Goal: Task Accomplishment & Management: Use online tool/utility

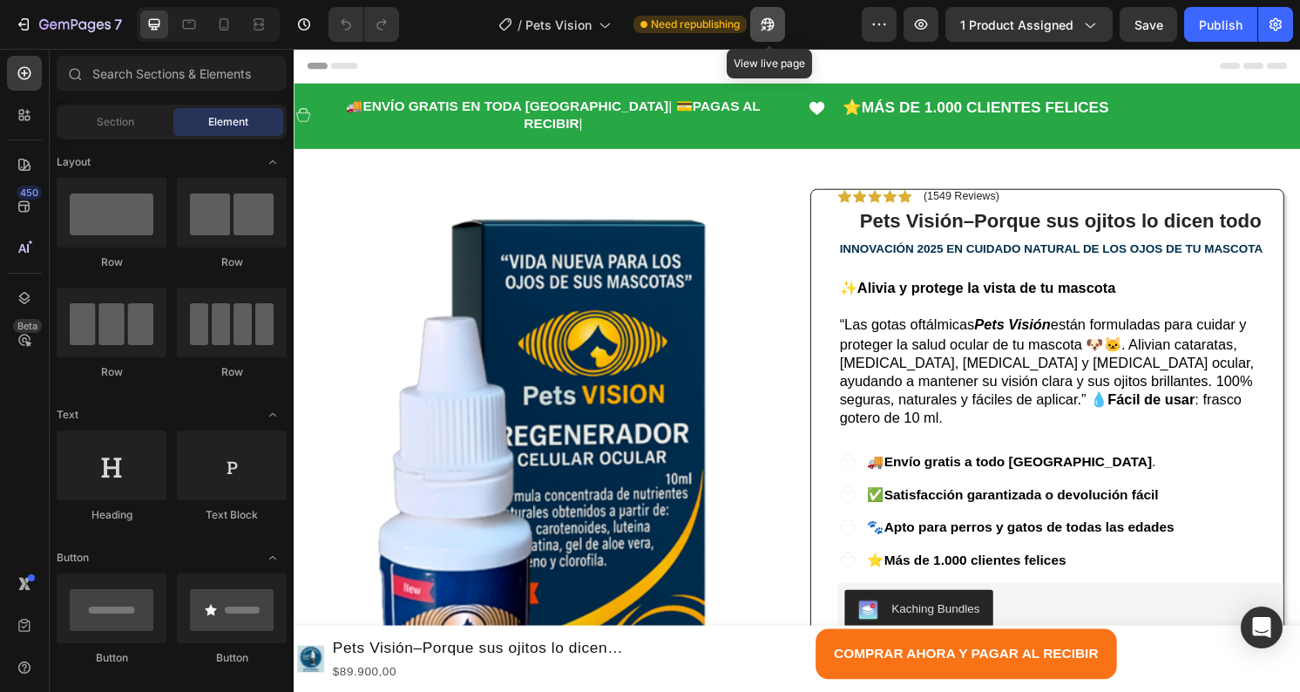
click at [773, 20] on icon "button" at bounding box center [767, 24] width 13 height 13
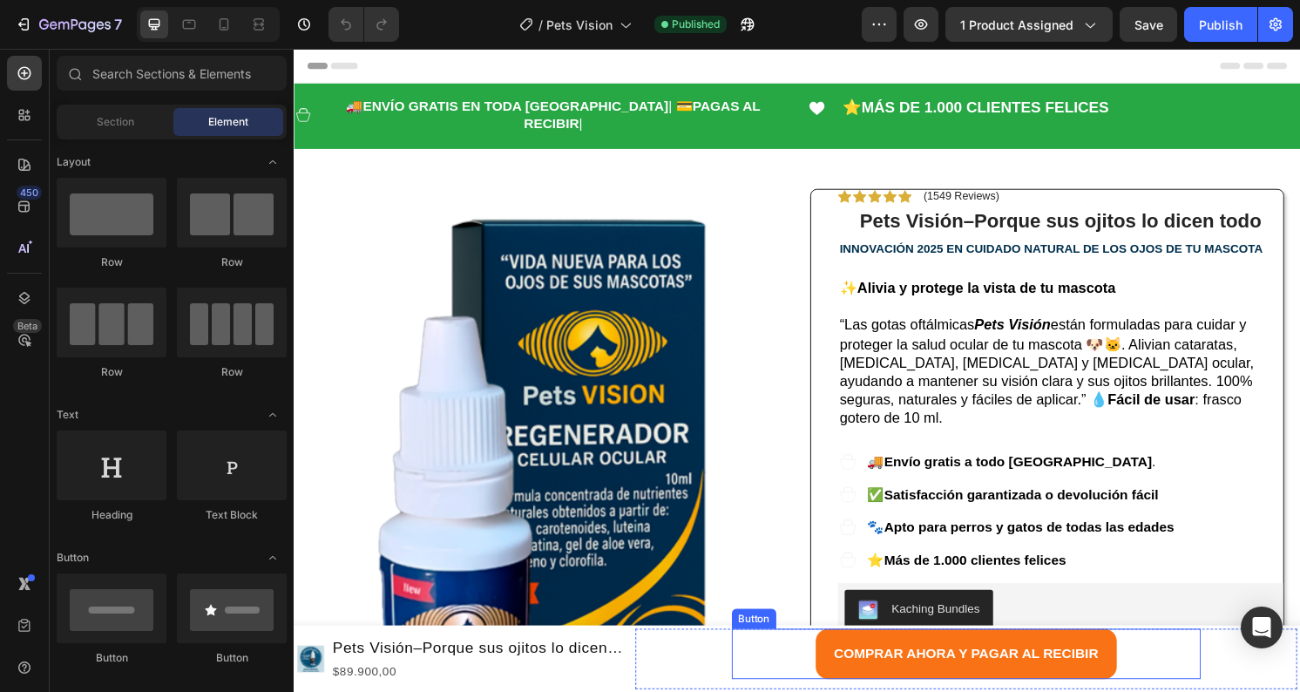
click at [1131, 665] on button "COMPRAR AHORA Y PAGAR AL RECIBIR" at bounding box center [991, 677] width 313 height 52
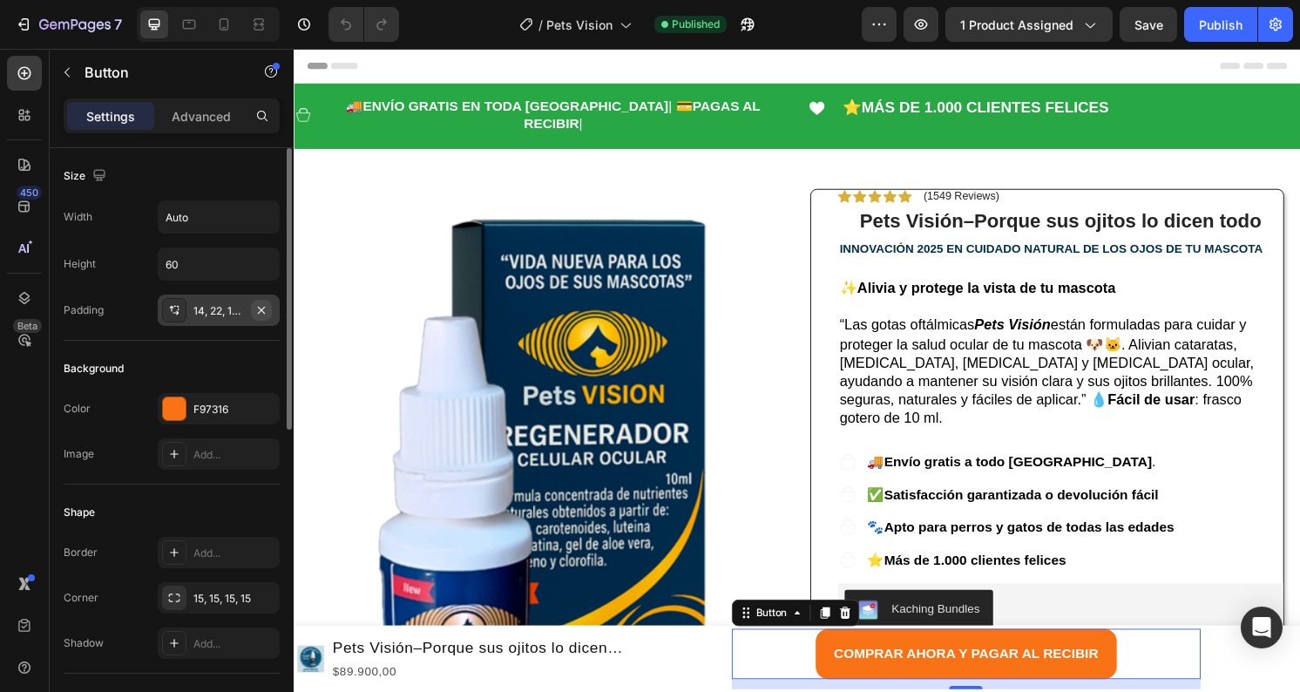
click at [262, 309] on icon "button" at bounding box center [261, 310] width 14 height 14
click at [186, 110] on p "Advanced" at bounding box center [201, 116] width 59 height 18
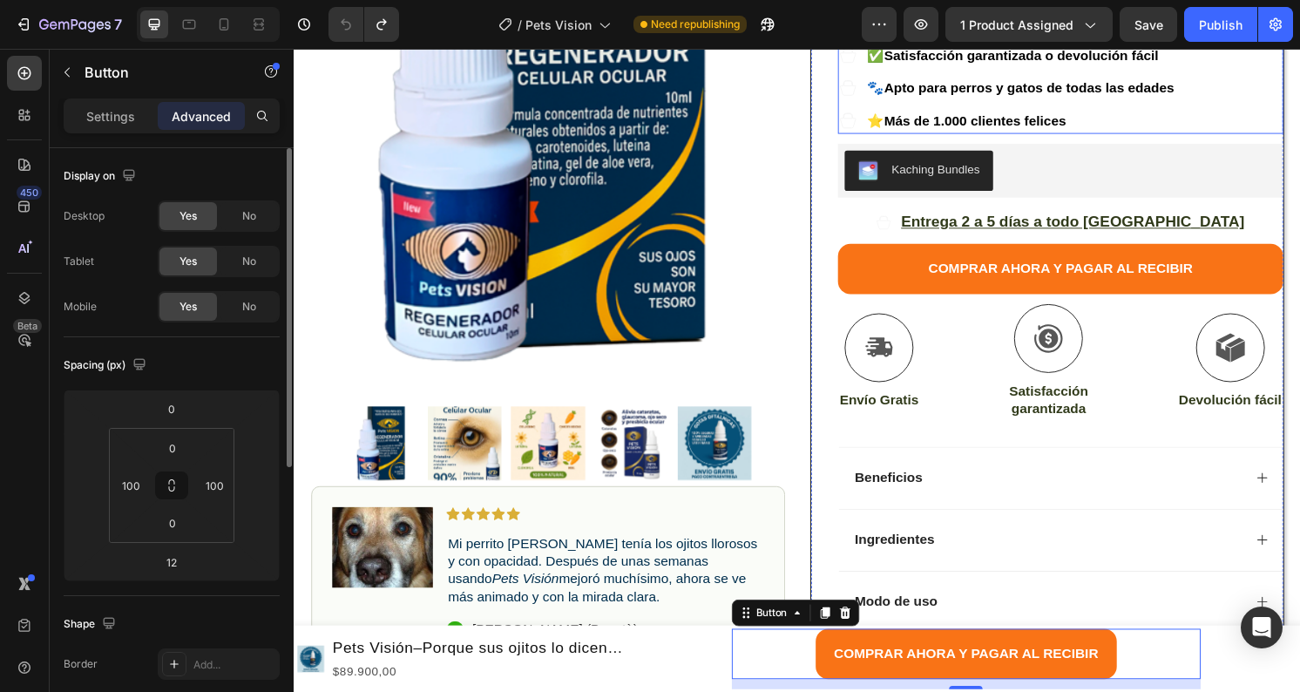
scroll to position [459, 0]
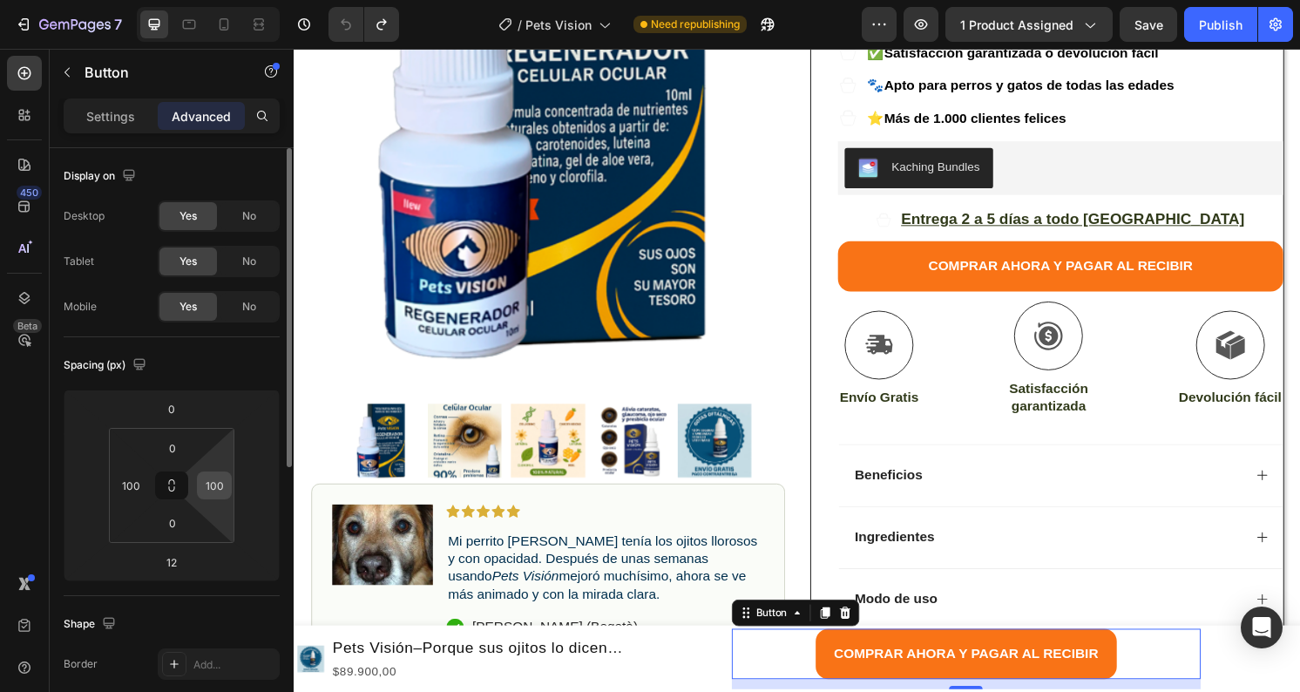
click at [217, 480] on input "100" at bounding box center [214, 485] width 26 height 26
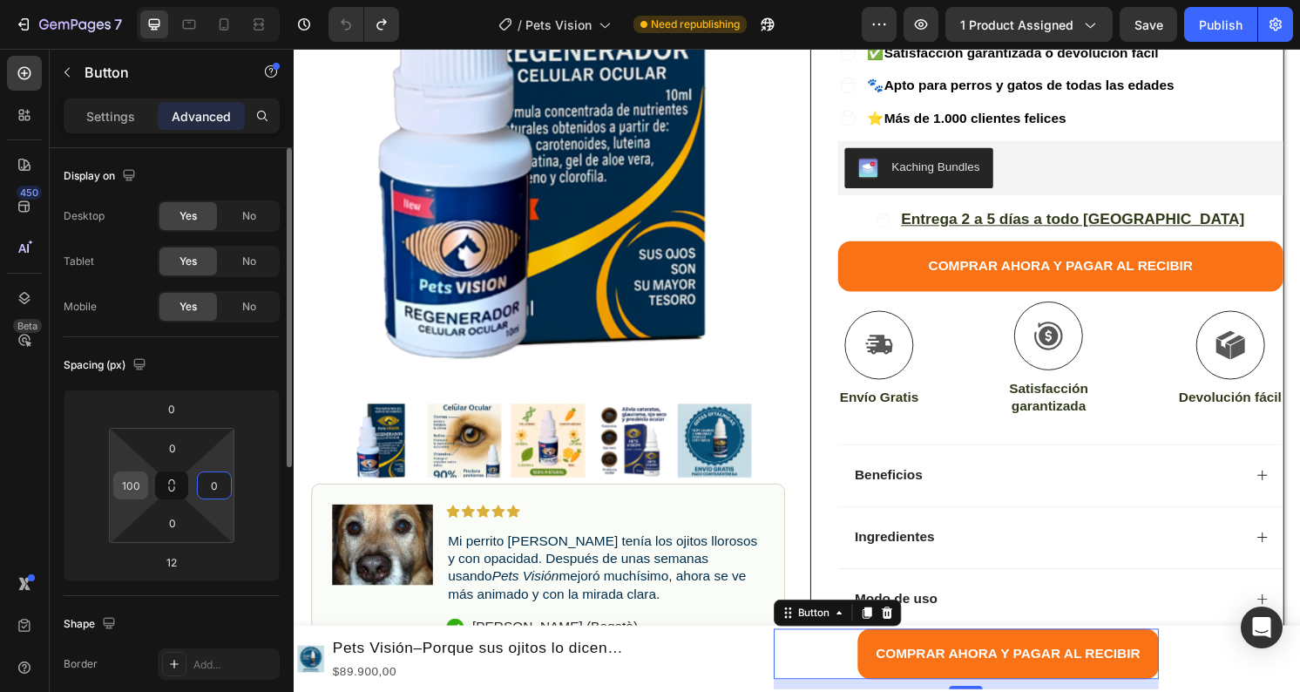
type input "0"
click at [132, 487] on input "100" at bounding box center [131, 485] width 26 height 26
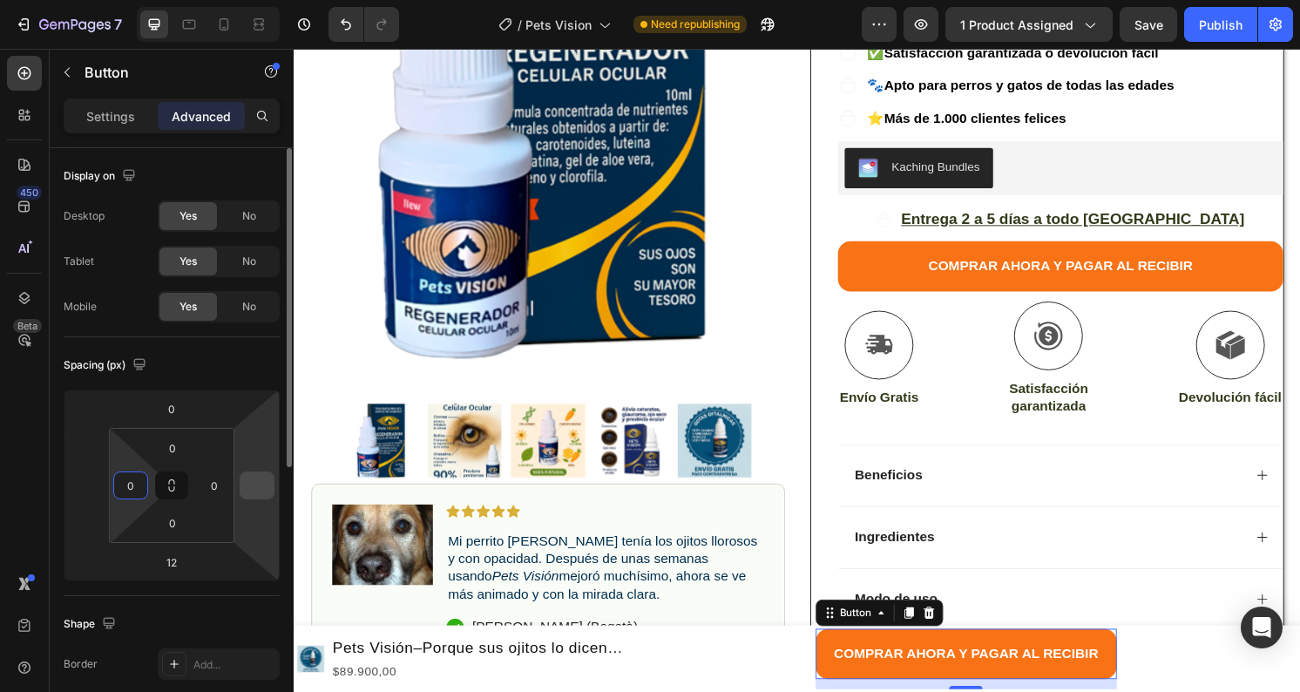
type input "0"
click at [255, 481] on input "number" at bounding box center [257, 485] width 26 height 26
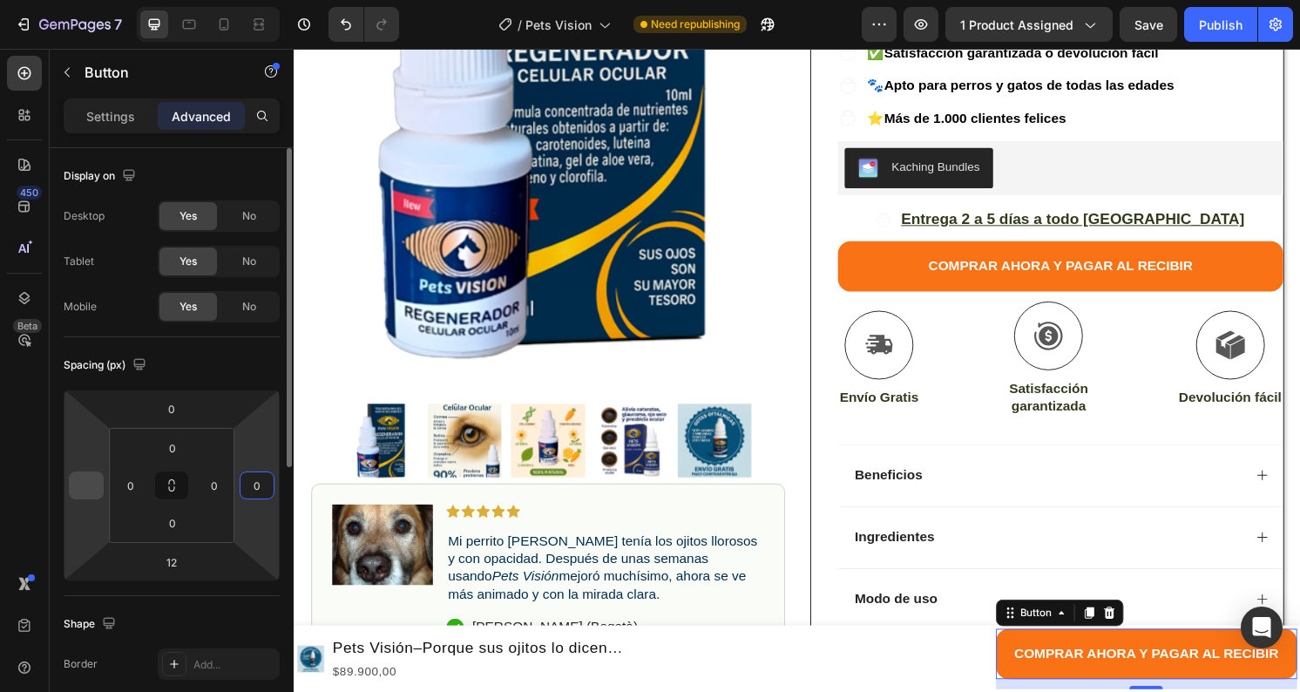
type input "0"
click at [100, 487] on div at bounding box center [86, 485] width 35 height 28
click at [89, 477] on input "number" at bounding box center [86, 485] width 26 height 26
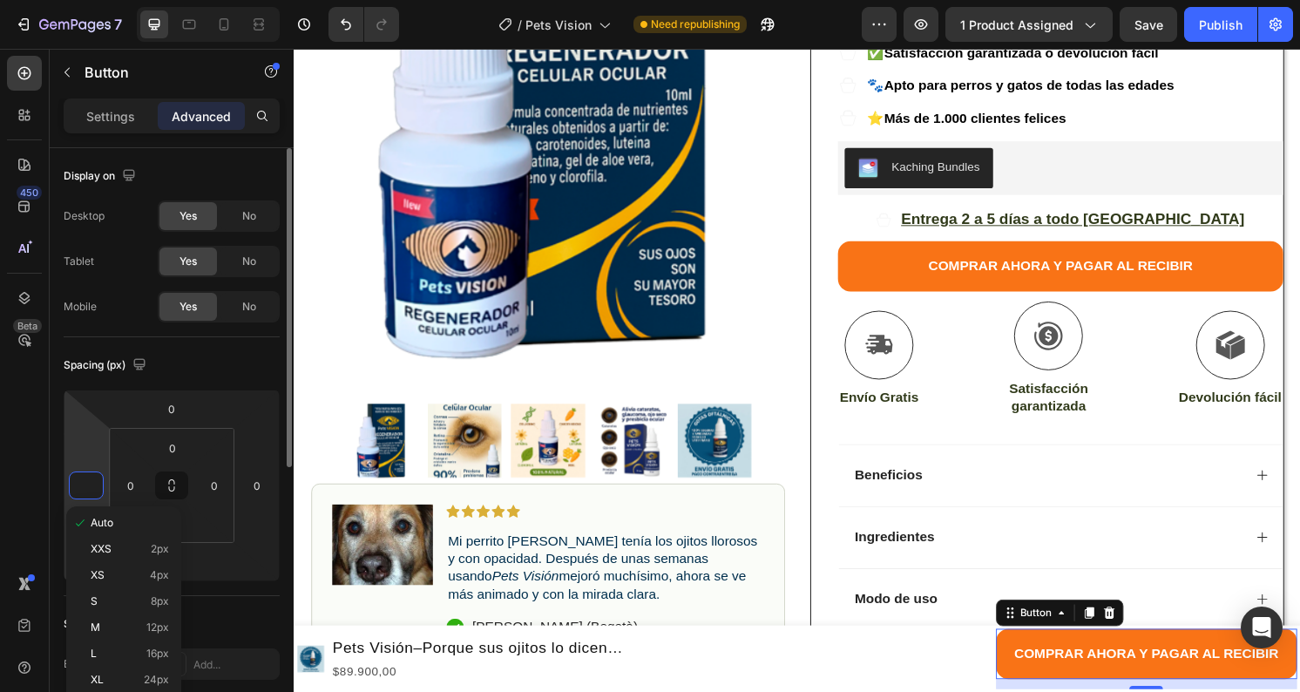
type input "0"
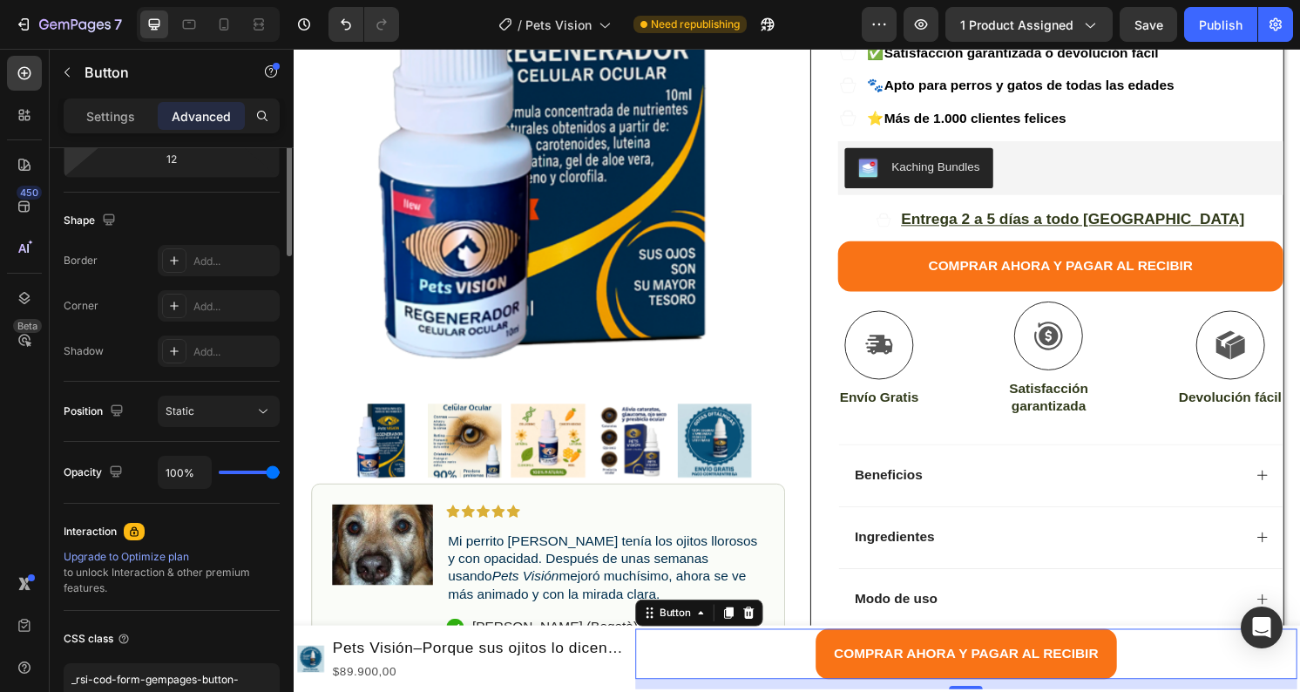
scroll to position [0, 0]
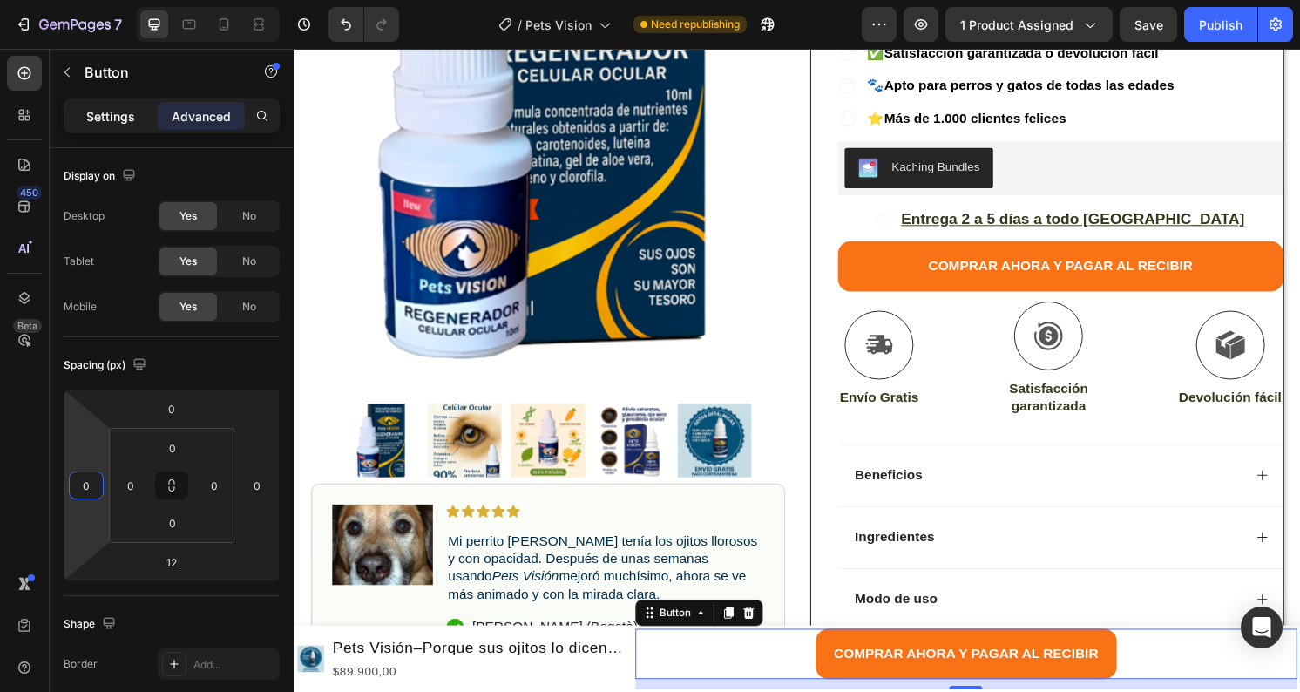
click at [111, 117] on p "Settings" at bounding box center [110, 116] width 49 height 18
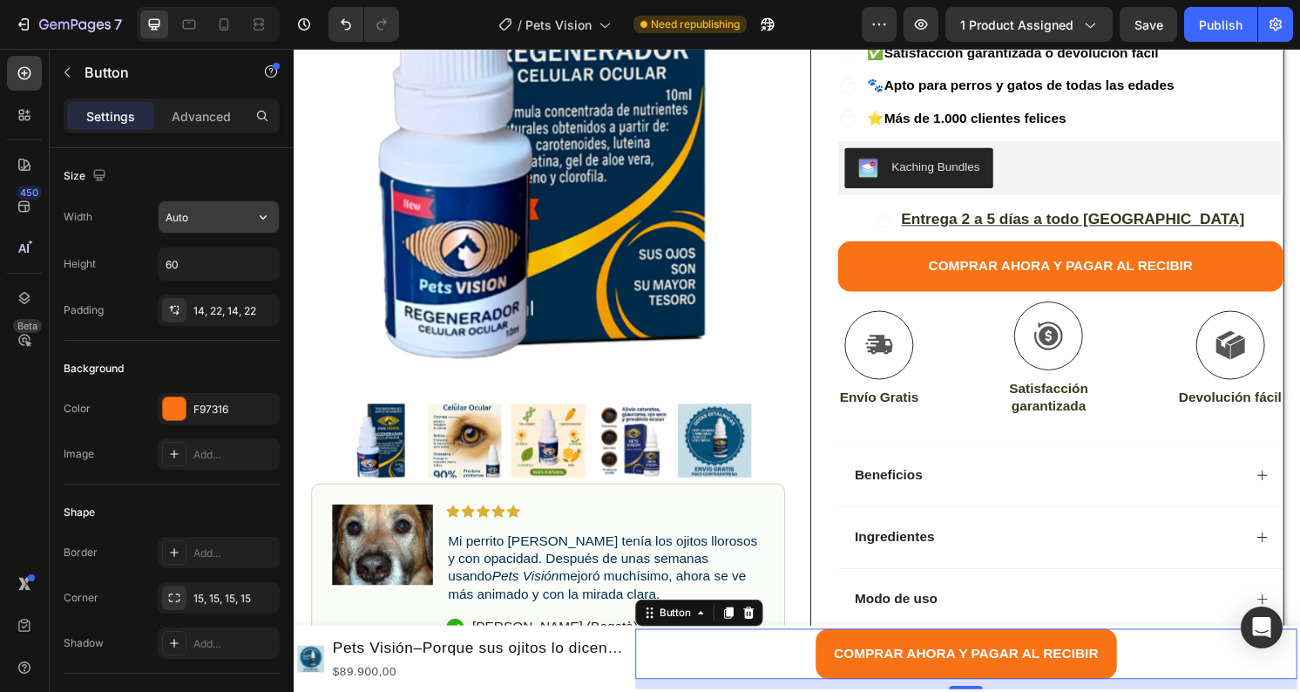
click at [197, 229] on input "Auto" at bounding box center [219, 216] width 120 height 31
click at [268, 217] on icon "button" at bounding box center [262, 216] width 17 height 17
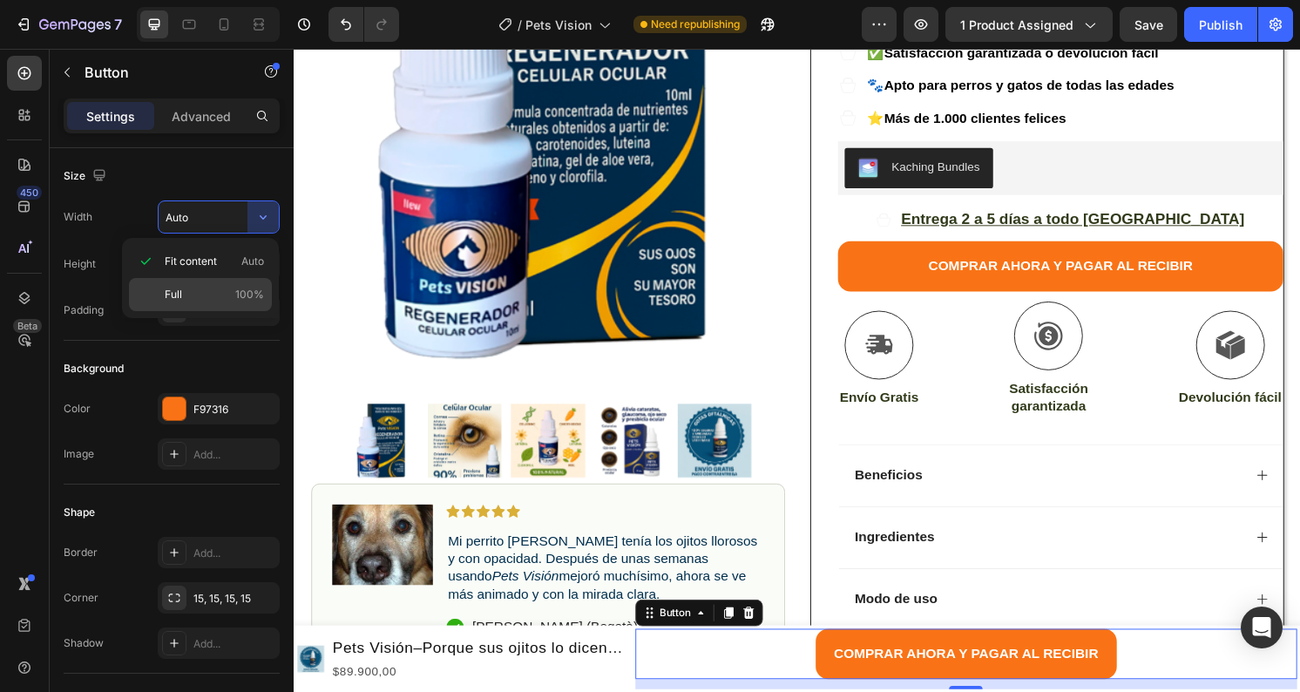
click at [220, 298] on p "Full 100%" at bounding box center [214, 295] width 99 height 16
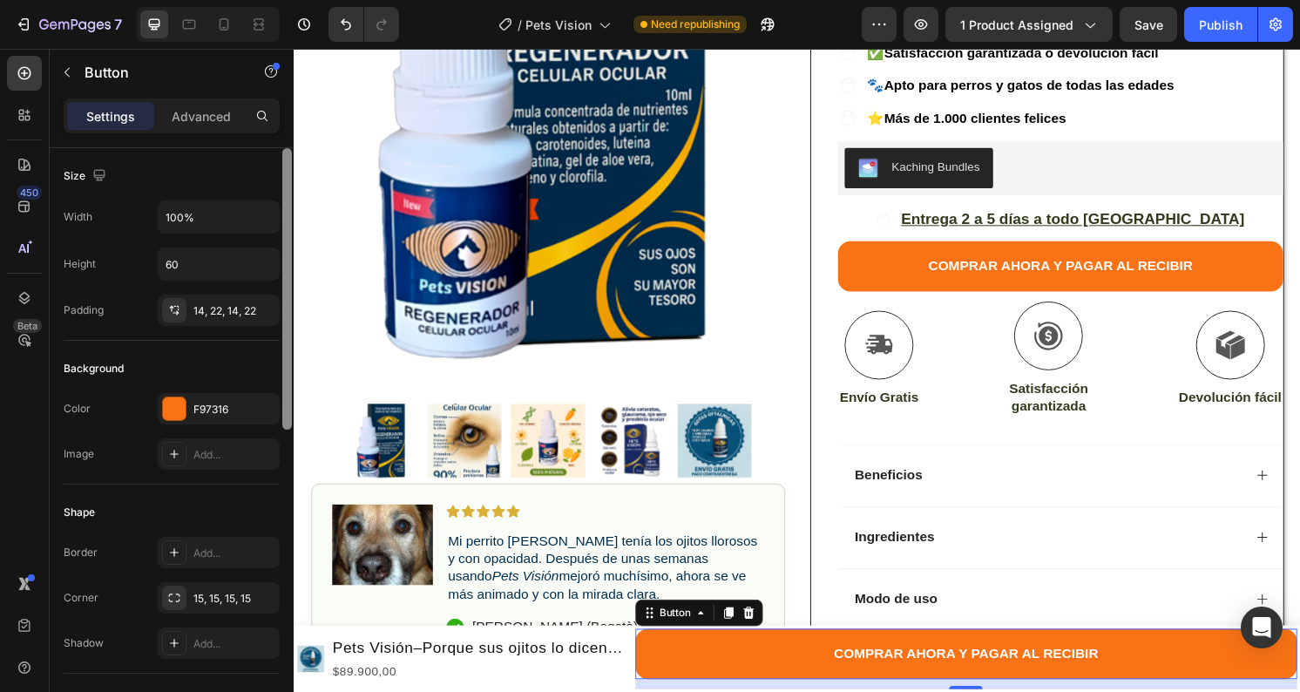
type input "Auto"
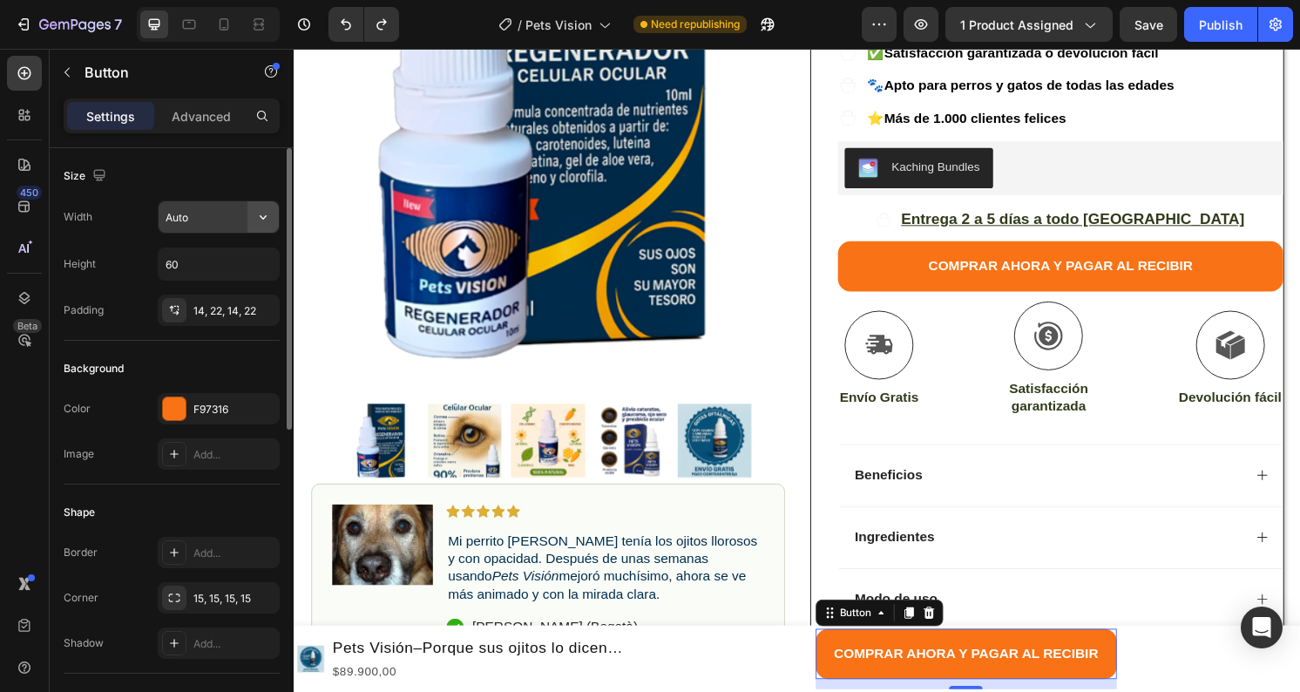
click at [257, 214] on icon "button" at bounding box center [262, 216] width 17 height 17
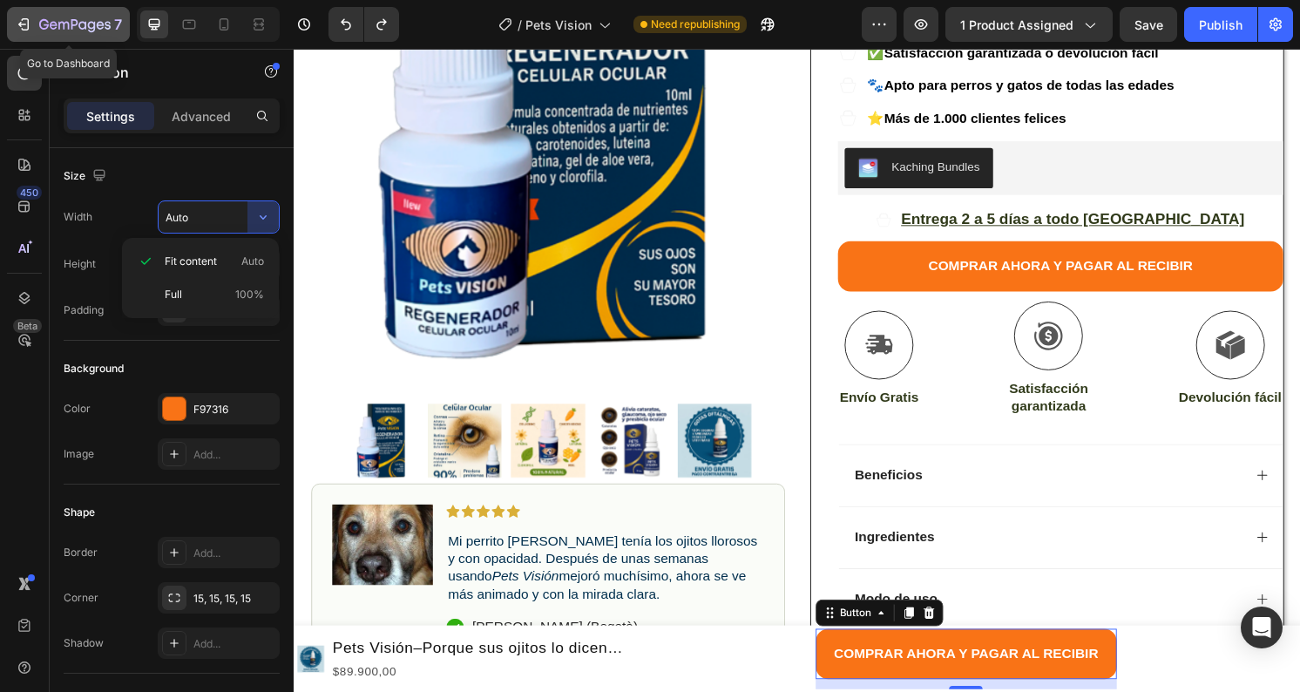
click at [37, 24] on div "7" at bounding box center [68, 24] width 107 height 21
